Goal: Task Accomplishment & Management: Complete application form

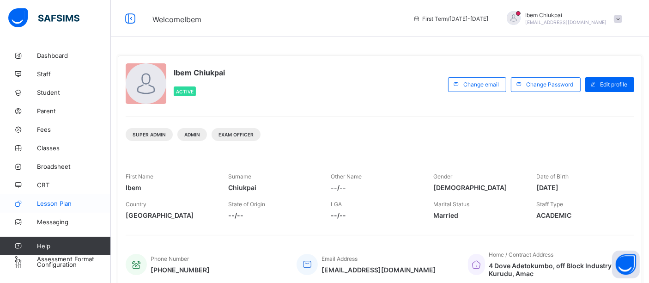
click at [48, 202] on span "Lesson Plan" at bounding box center [74, 203] width 74 height 7
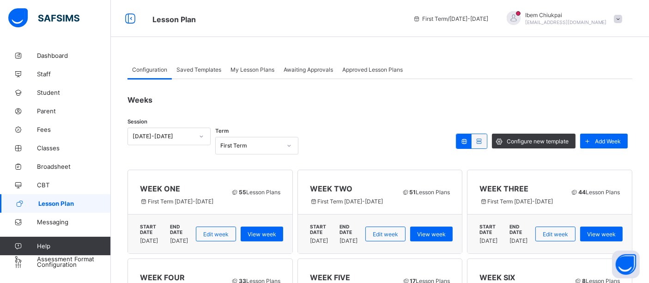
click at [313, 71] on span "Awaiting Approvals" at bounding box center [308, 69] width 49 height 7
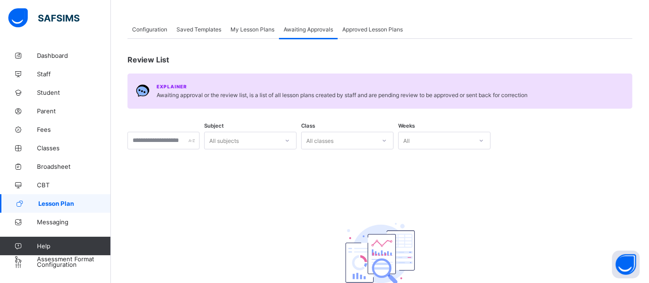
click at [245, 149] on div "All subjects" at bounding box center [250, 141] width 92 height 18
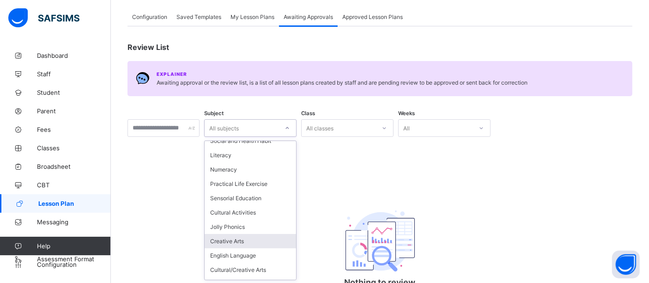
scroll to position [752, 0]
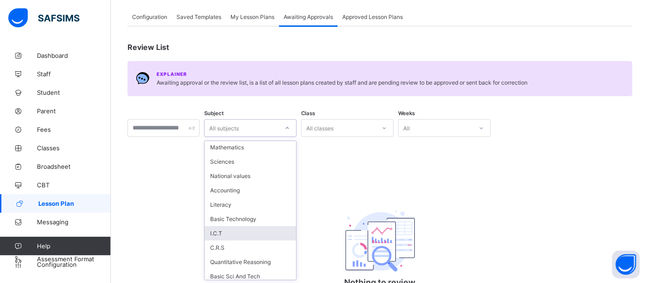
click at [252, 227] on div "I.C.T" at bounding box center [250, 233] width 91 height 14
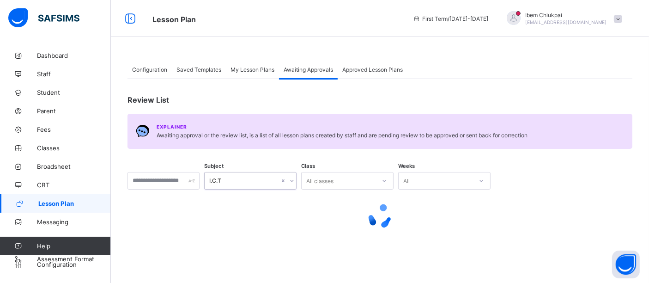
scroll to position [0, 0]
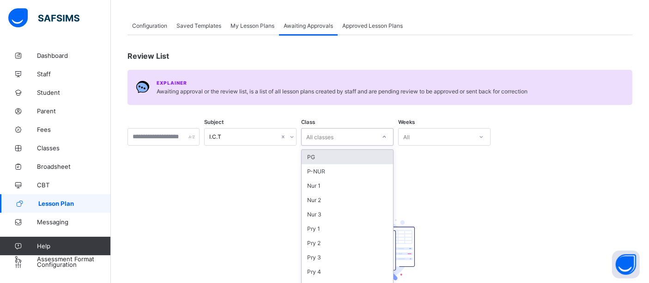
click at [352, 145] on div "option PG focused, 1 of 23. 23 results available. Use Up and Down to choose opt…" at bounding box center [347, 137] width 92 height 18
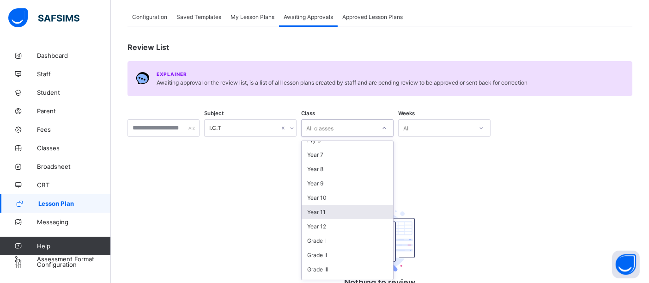
scroll to position [68, 0]
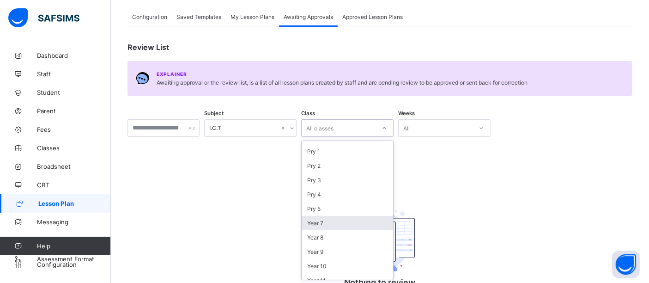
click at [330, 219] on div "Year 7" at bounding box center [347, 223] width 91 height 14
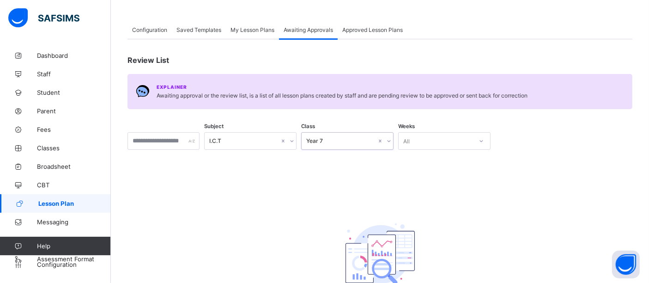
click at [446, 150] on div "All" at bounding box center [444, 141] width 92 height 18
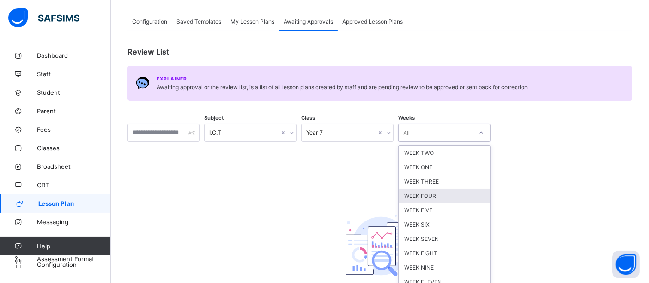
scroll to position [53, 0]
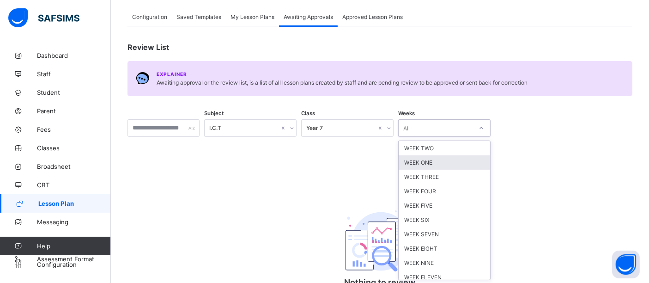
click at [436, 160] on div "WEEK ONE" at bounding box center [444, 162] width 91 height 14
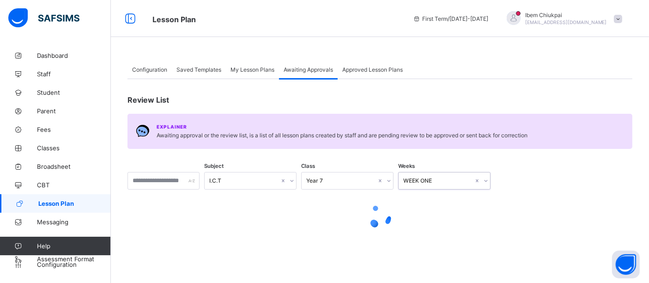
scroll to position [0, 0]
click at [241, 68] on span "My Lesson Plans" at bounding box center [252, 69] width 44 height 7
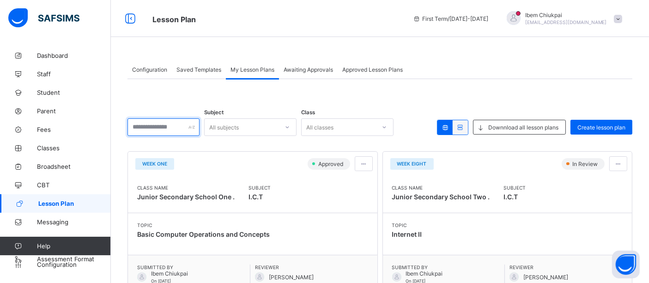
click at [193, 125] on input "text" at bounding box center [163, 127] width 72 height 18
click at [253, 130] on div "All subjects" at bounding box center [242, 127] width 74 height 13
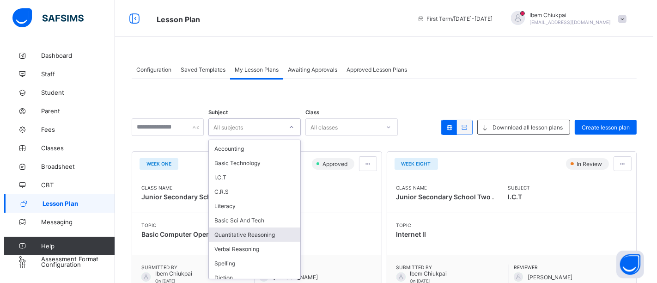
scroll to position [725, 0]
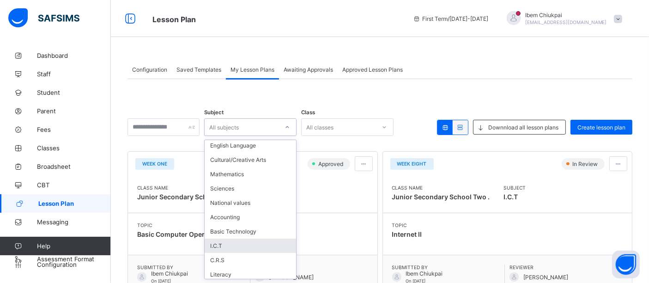
click at [236, 238] on div "I.C.T" at bounding box center [250, 245] width 91 height 14
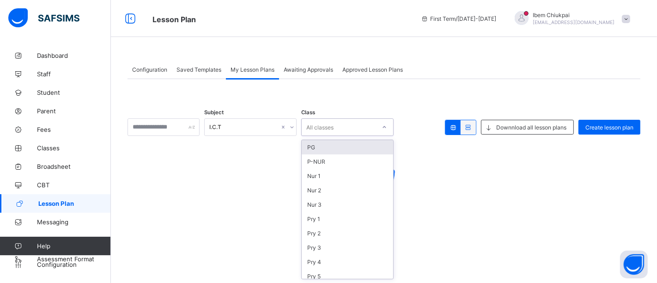
click at [348, 128] on div "All classes" at bounding box center [339, 127] width 74 height 13
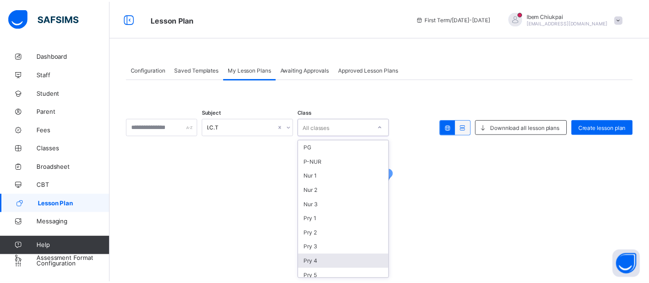
scroll to position [68, 0]
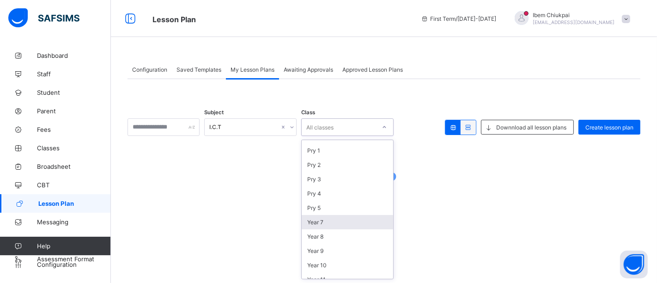
click at [337, 217] on div "Year 7" at bounding box center [347, 222] width 91 height 14
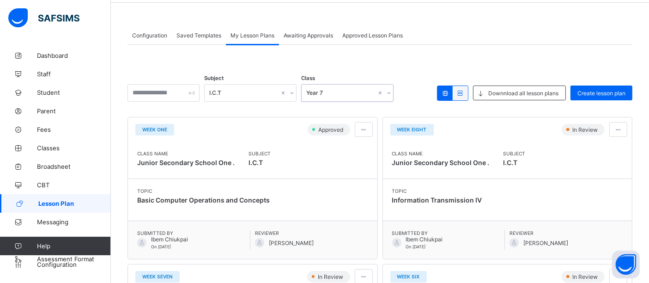
scroll to position [0, 0]
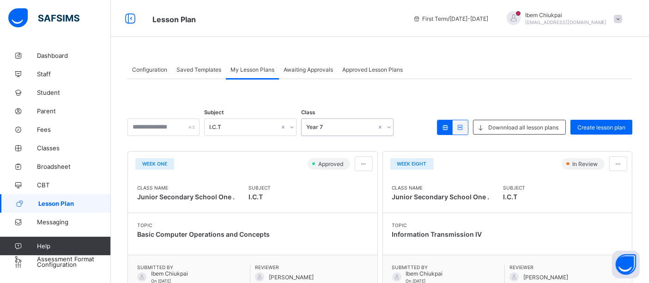
click at [305, 67] on span "Awaiting Approvals" at bounding box center [308, 69] width 49 height 7
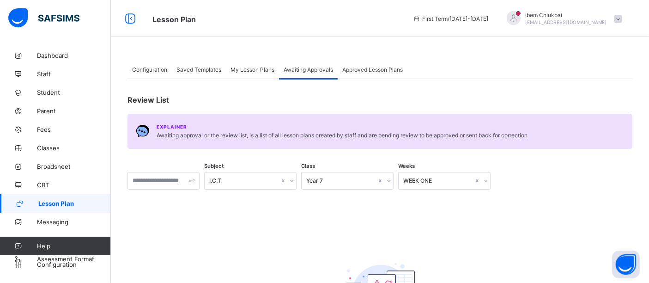
click at [364, 69] on span "Approved Lesson Plans" at bounding box center [372, 69] width 61 height 7
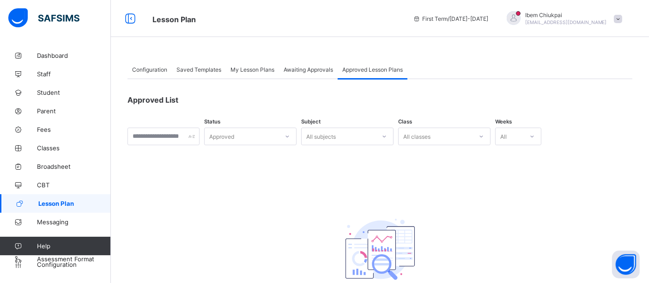
click at [303, 71] on span "Awaiting Approvals" at bounding box center [308, 69] width 49 height 7
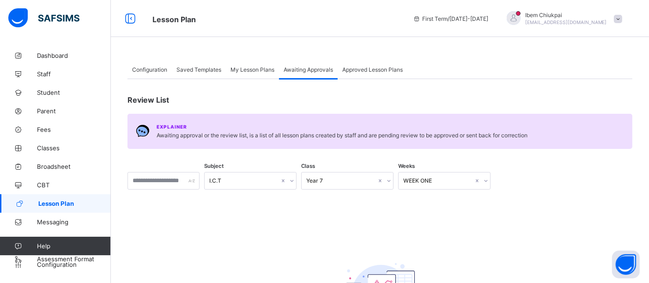
click at [253, 68] on span "My Lesson Plans" at bounding box center [252, 69] width 44 height 7
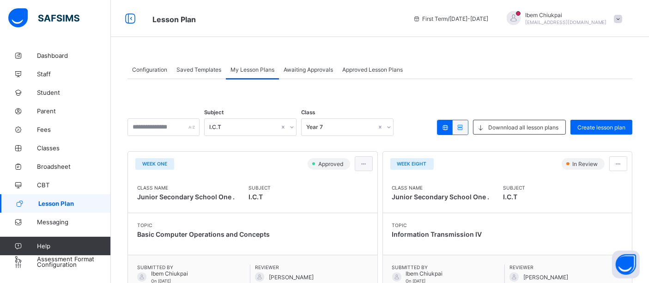
click at [369, 168] on div at bounding box center [364, 163] width 18 height 15
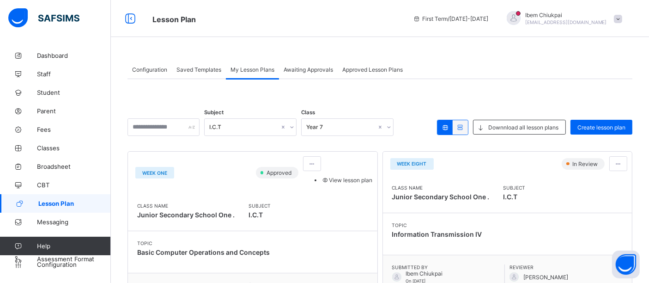
click at [337, 182] on span "View lesson plan" at bounding box center [346, 179] width 51 height 7
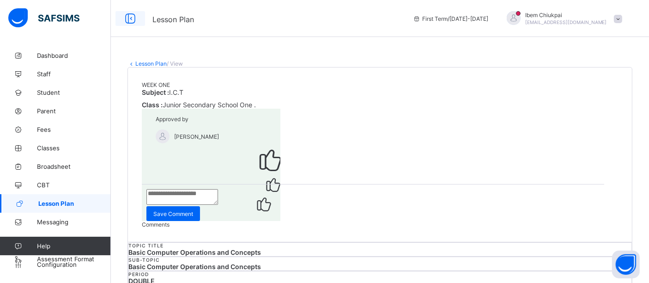
click at [128, 18] on icon at bounding box center [130, 18] width 16 height 13
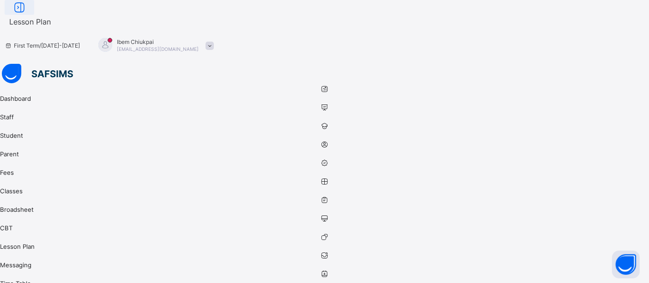
click at [27, 14] on icon at bounding box center [20, 7] width 16 height 13
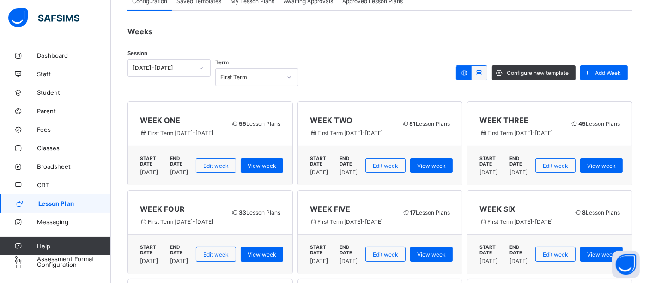
scroll to position [137, 0]
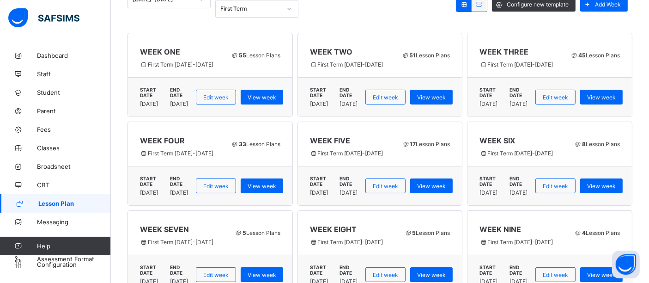
click at [410, 54] on span at bounding box center [406, 55] width 8 height 7
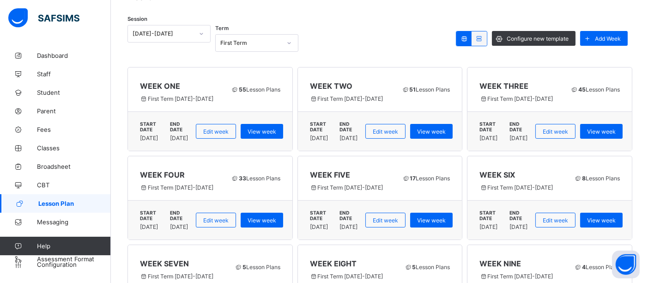
click at [483, 36] on icon at bounding box center [479, 38] width 8 height 7
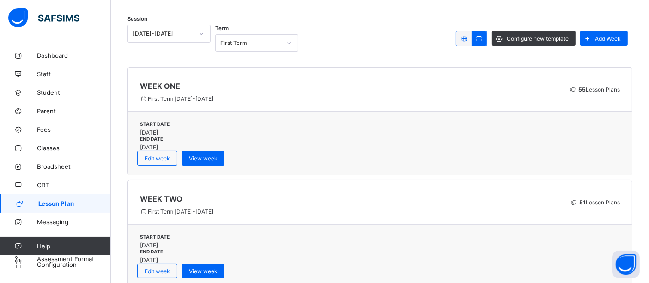
scroll to position [171, 0]
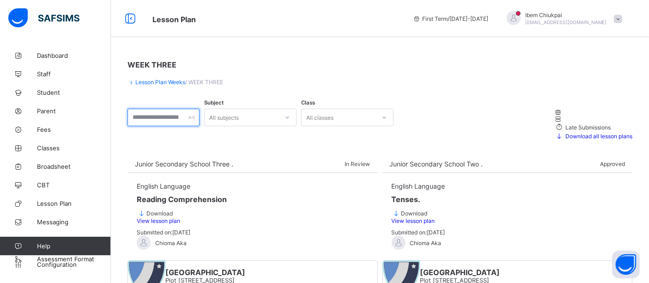
click at [175, 118] on input "text" at bounding box center [163, 118] width 72 height 18
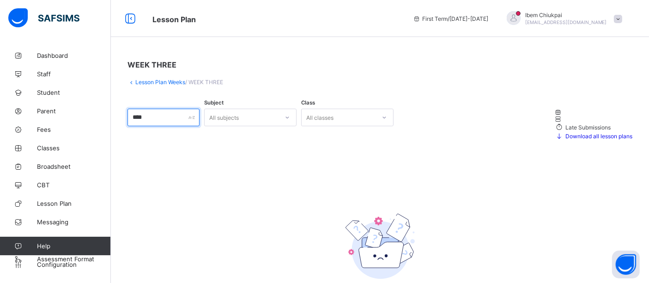
type input "****"
click at [250, 113] on div "All subjects" at bounding box center [242, 117] width 74 height 13
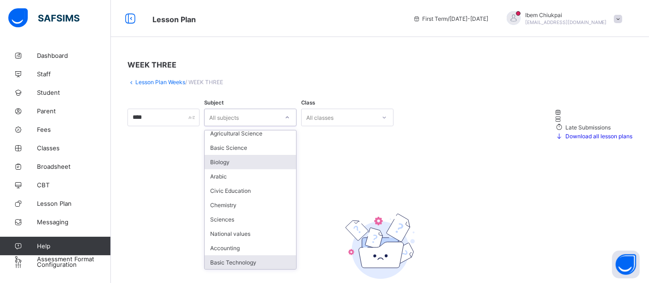
scroll to position [752, 0]
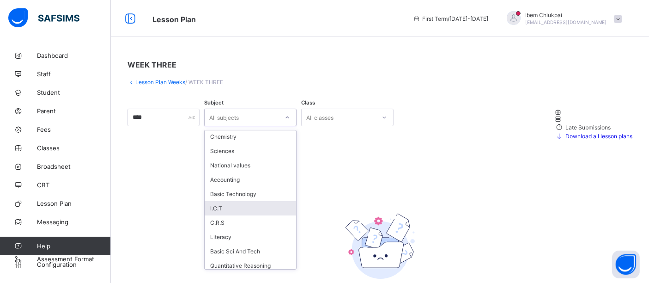
click at [266, 202] on div "I.C.T" at bounding box center [250, 208] width 91 height 14
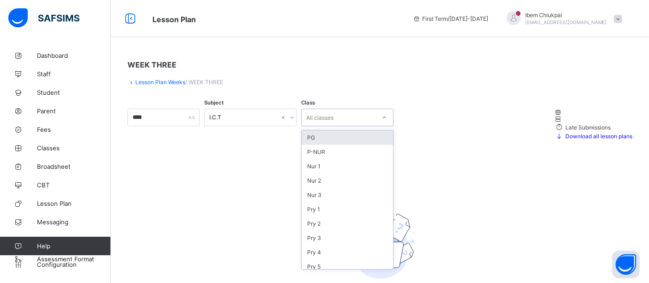
click at [355, 118] on div "All classes" at bounding box center [339, 117] width 74 height 13
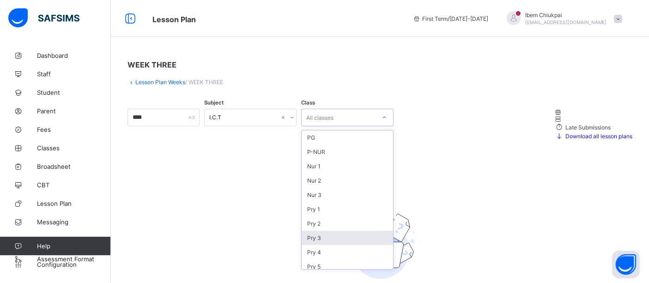
scroll to position [34, 0]
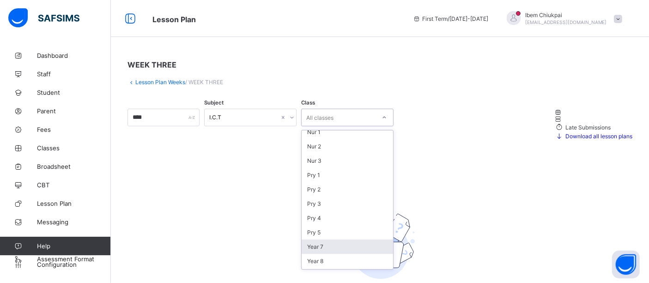
click at [333, 243] on div "Year 7" at bounding box center [347, 246] width 91 height 14
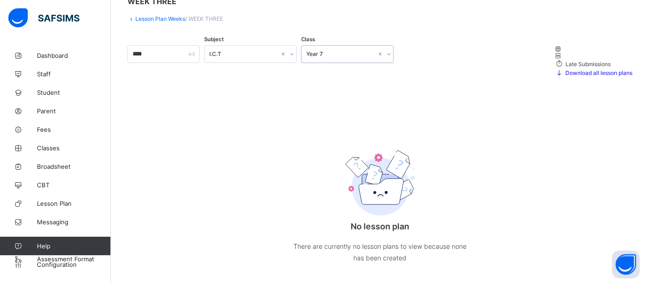
scroll to position [0, 0]
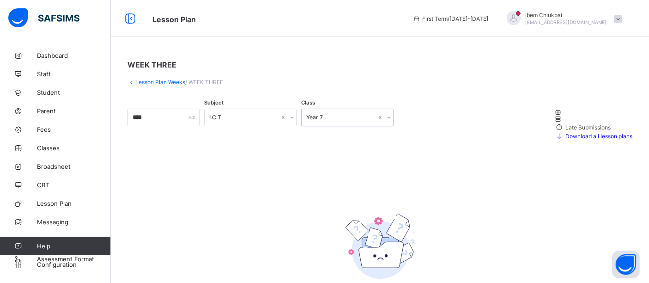
click at [163, 80] on link "Lesson Plan Weeks" at bounding box center [160, 82] width 50 height 7
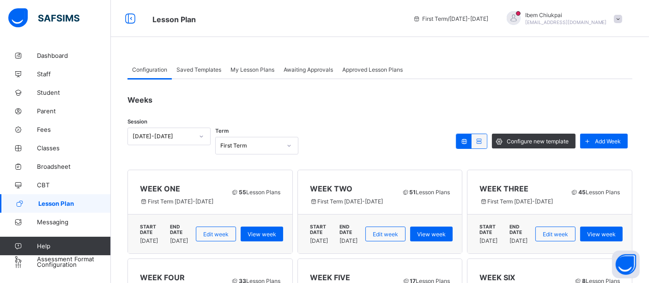
click at [248, 69] on span "My Lesson Plans" at bounding box center [252, 69] width 44 height 7
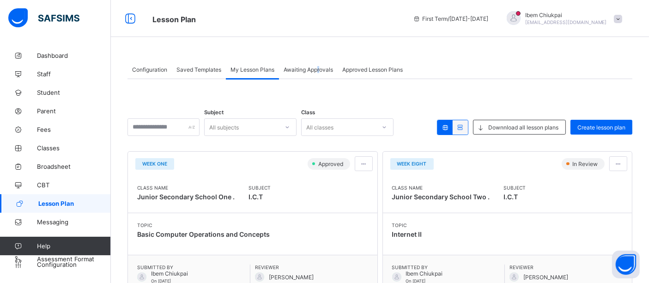
click at [318, 69] on span "Awaiting Approvals" at bounding box center [308, 69] width 49 height 7
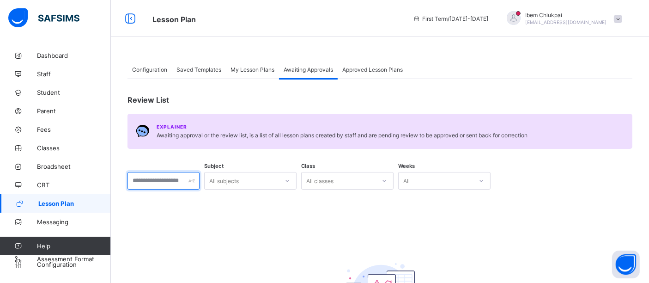
click at [182, 182] on input "text" at bounding box center [163, 181] width 72 height 18
type input "****"
click at [254, 182] on div "All subjects" at bounding box center [250, 181] width 92 height 18
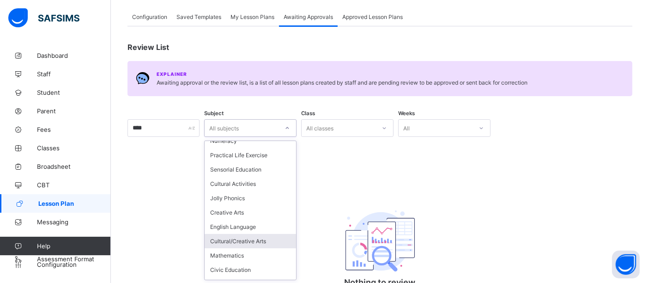
scroll to position [787, 0]
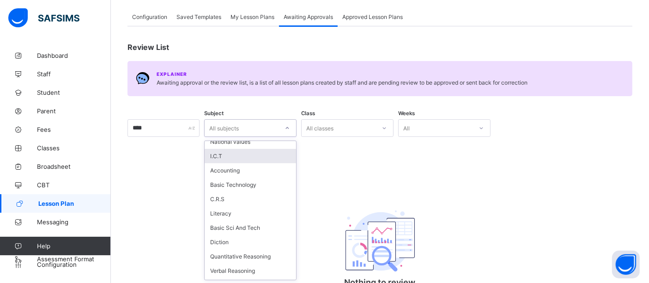
click at [252, 153] on div "I.C.T" at bounding box center [250, 156] width 91 height 14
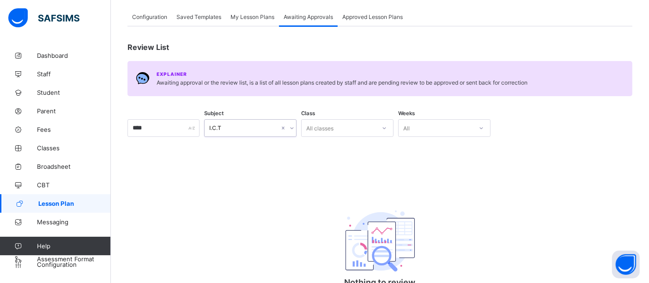
scroll to position [0, 0]
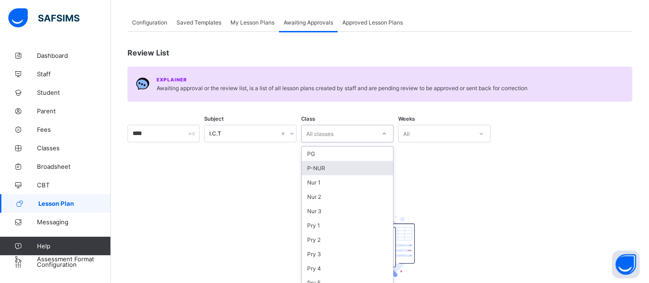
click at [363, 142] on div "option P-NUR focused, 2 of 23. 23 results available. Use Up and Down to choose …" at bounding box center [347, 134] width 92 height 18
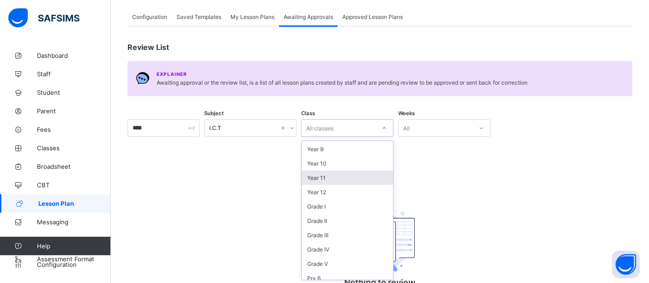
scroll to position [68, 0]
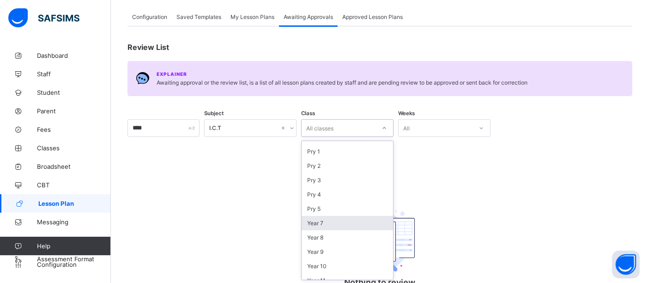
click at [336, 222] on div "Year 7" at bounding box center [347, 223] width 91 height 14
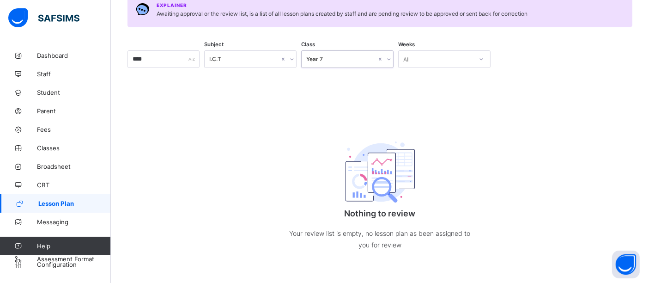
scroll to position [0, 0]
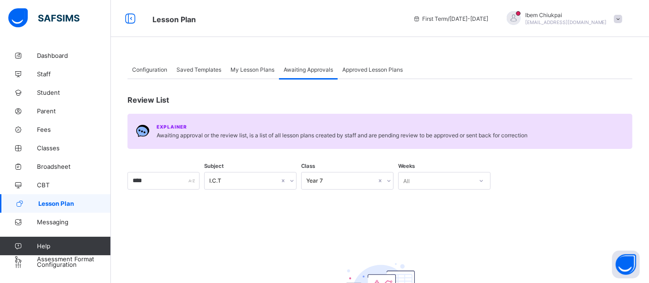
click at [368, 67] on span "Approved Lesson Plans" at bounding box center [372, 69] width 61 height 7
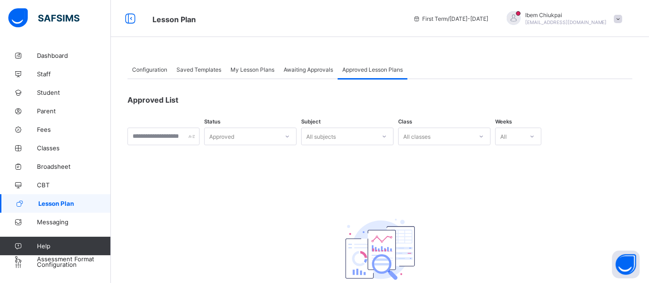
click at [193, 67] on span "Saved Templates" at bounding box center [198, 69] width 45 height 7
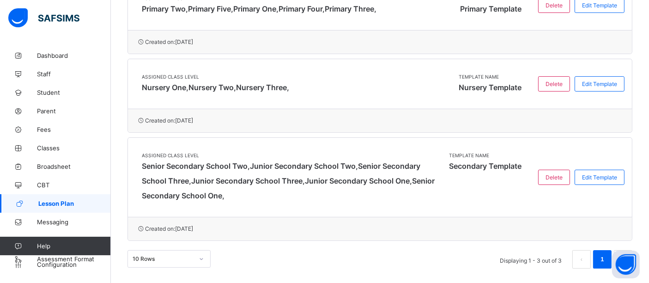
scroll to position [175, 0]
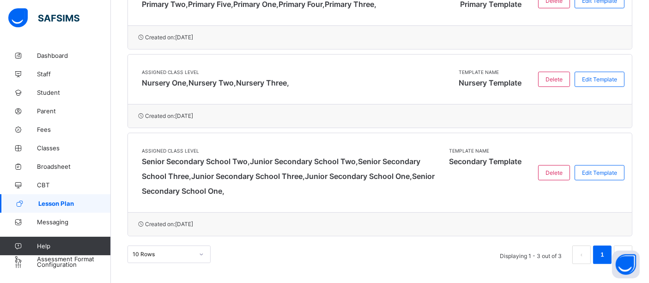
click at [606, 248] on link "1" at bounding box center [602, 254] width 9 height 12
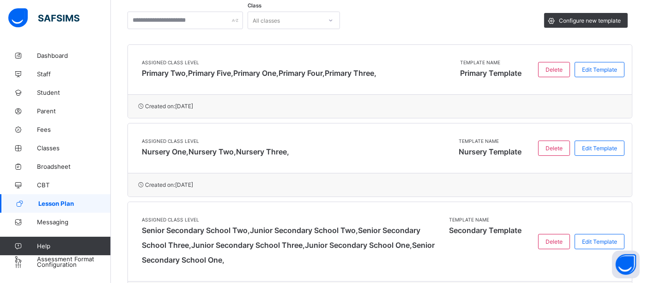
scroll to position [4, 0]
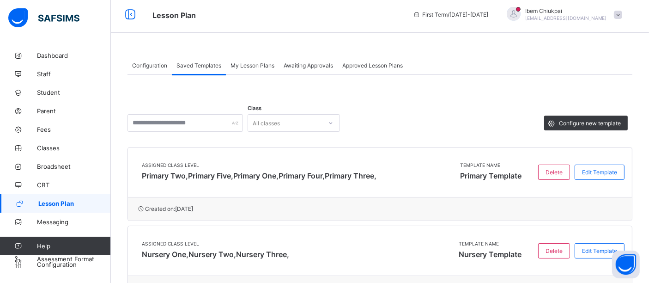
click at [253, 65] on span "My Lesson Plans" at bounding box center [252, 65] width 44 height 7
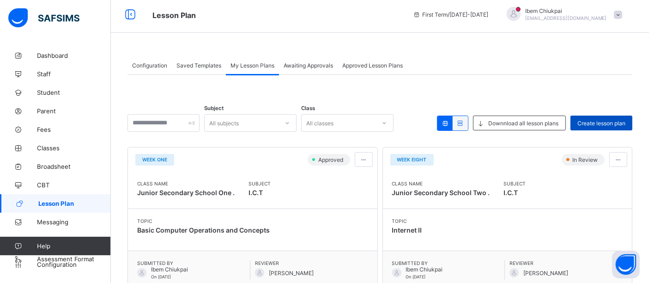
click at [610, 123] on span "Create lesson plan" at bounding box center [601, 123] width 48 height 7
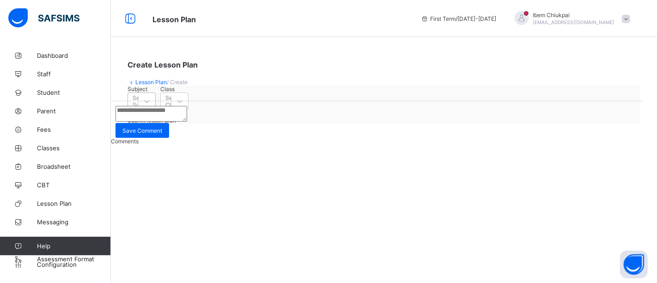
click at [138, 108] on div "Select Subject" at bounding box center [133, 101] width 10 height 13
click at [156, 137] on div "I.C.T (128)" at bounding box center [141, 125] width 28 height 21
click at [171, 108] on div "Select Class" at bounding box center [166, 101] width 10 height 13
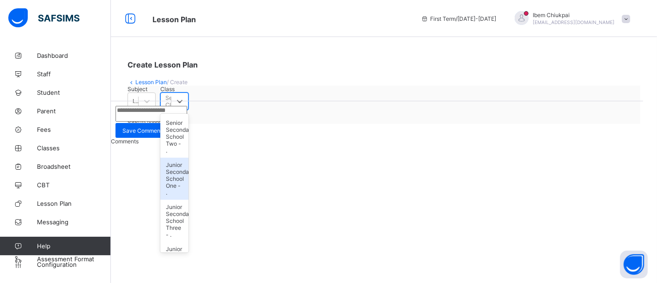
click at [188, 169] on div "Junior Secondary School One - ." at bounding box center [174, 178] width 28 height 42
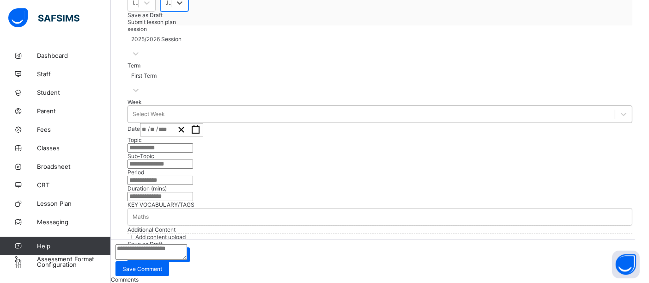
click at [200, 123] on div "Select Week" at bounding box center [379, 114] width 505 height 18
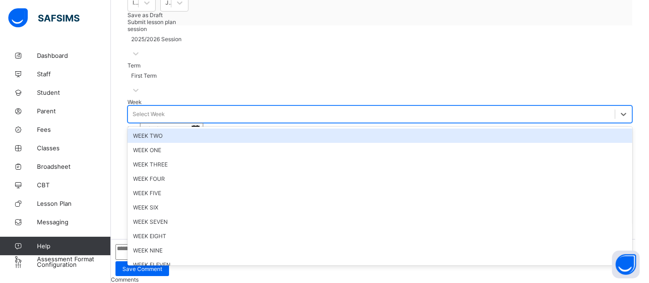
scroll to position [122, 0]
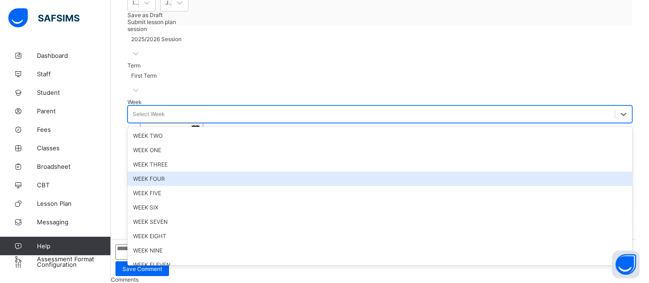
click at [181, 186] on div "WEEK FOUR" at bounding box center [379, 178] width 505 height 14
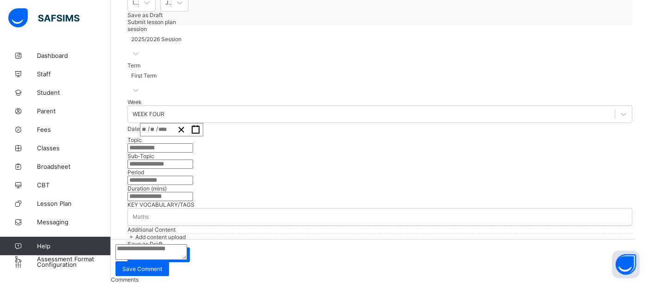
click at [174, 124] on div "/ /" at bounding box center [157, 129] width 34 height 12
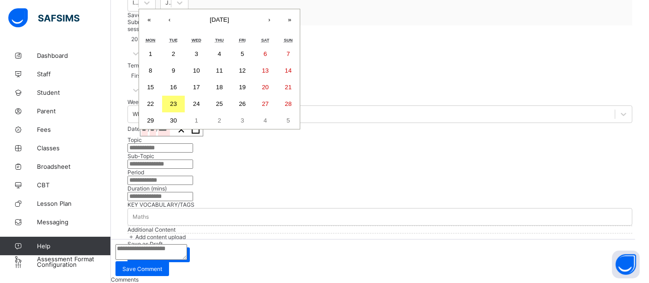
click at [154, 124] on abbr "29" at bounding box center [150, 120] width 7 height 7
type input "**********"
type input "*"
type input "**"
type input "****"
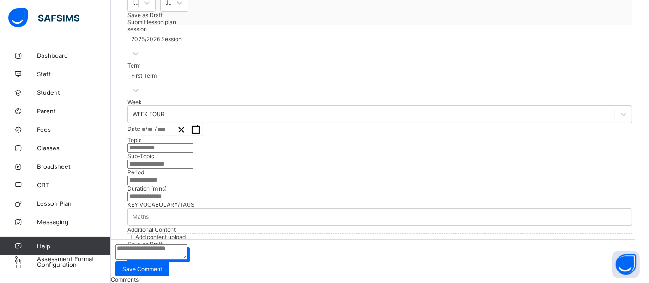
click at [191, 152] on input "text" at bounding box center [160, 147] width 66 height 9
paste input "**********"
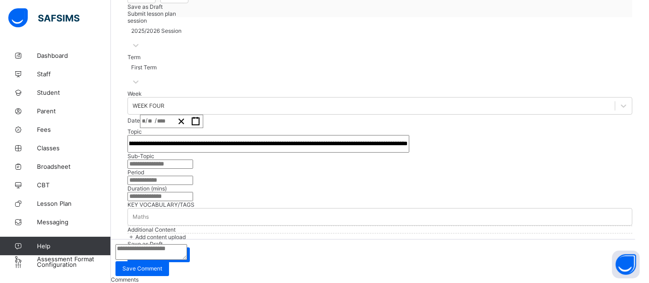
click at [209, 152] on input "**********" at bounding box center [268, 144] width 282 height 18
click at [191, 152] on input "**********" at bounding box center [268, 144] width 282 height 18
type input "**********"
click at [193, 169] on input "text" at bounding box center [160, 163] width 66 height 9
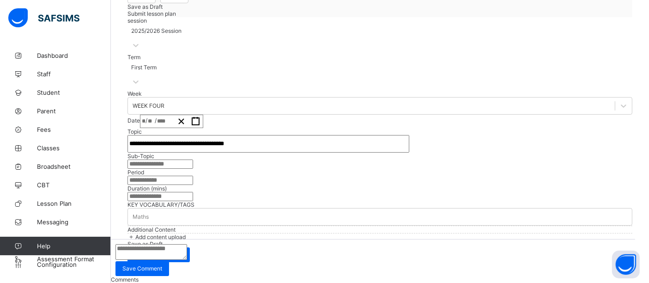
paste input "**********"
type input "**********"
click at [193, 185] on input "text" at bounding box center [160, 179] width 66 height 9
type input "******"
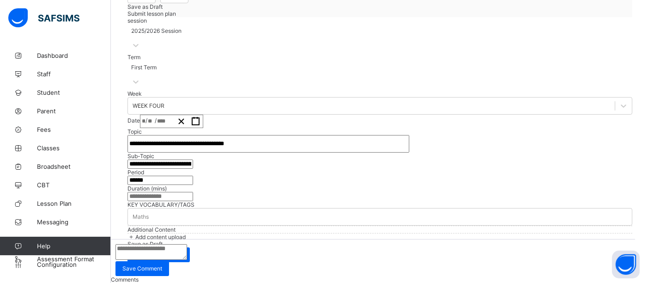
scroll to position [293, 0]
type input "***"
click at [169, 233] on span "Add content upload" at bounding box center [160, 236] width 50 height 7
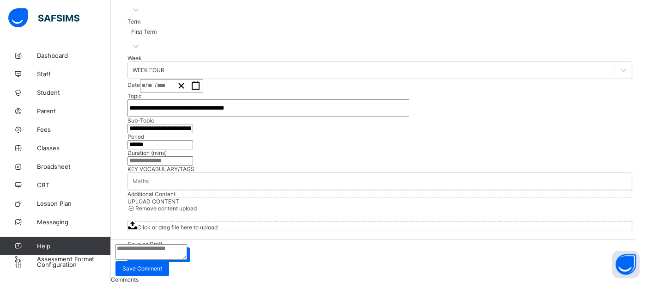
scroll to position [327, 0]
click at [218, 230] on span "Click or drag file here to upload" at bounding box center [177, 227] width 80 height 7
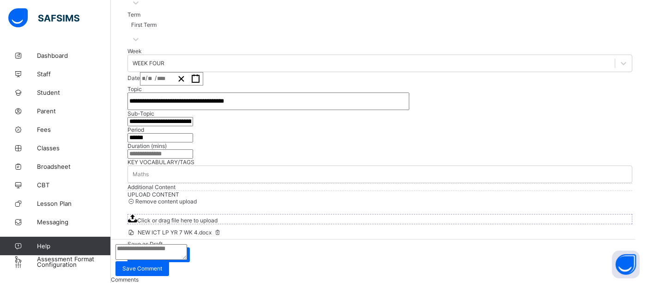
scroll to position [396, 0]
click at [437, 214] on div "Click or drag file here to upload" at bounding box center [379, 219] width 505 height 10
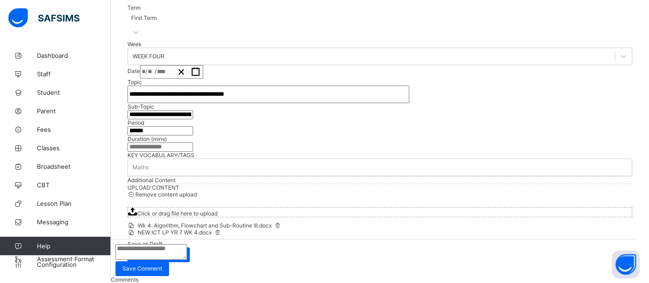
scroll to position [426, 0]
click at [183, 251] on span "Submit lesson plan" at bounding box center [158, 254] width 48 height 7
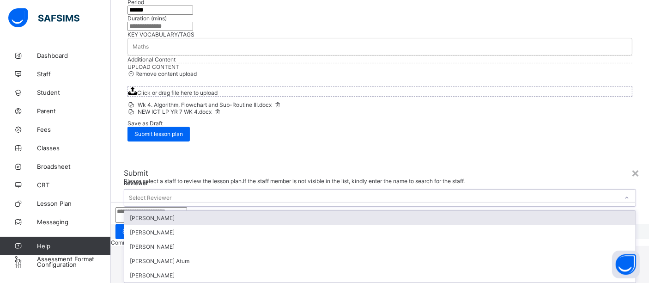
click at [314, 191] on div "Select Reviewer" at bounding box center [371, 197] width 494 height 13
click at [260, 211] on div "[PERSON_NAME]" at bounding box center [379, 218] width 511 height 14
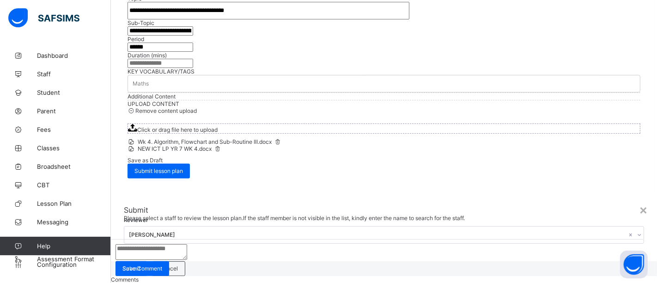
click at [140, 265] on span "Submit" at bounding box center [131, 268] width 18 height 7
